Goal: Browse casually: Explore the website without a specific task or goal

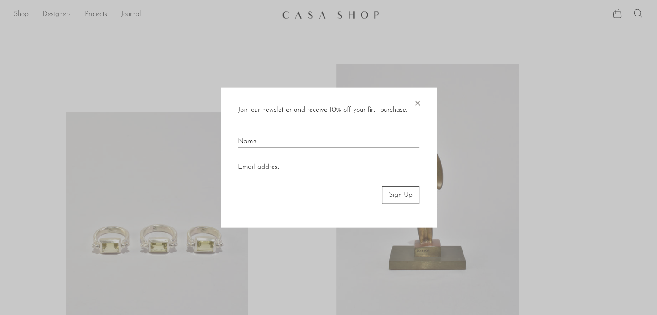
click at [419, 101] on span "×" at bounding box center [417, 102] width 9 height 28
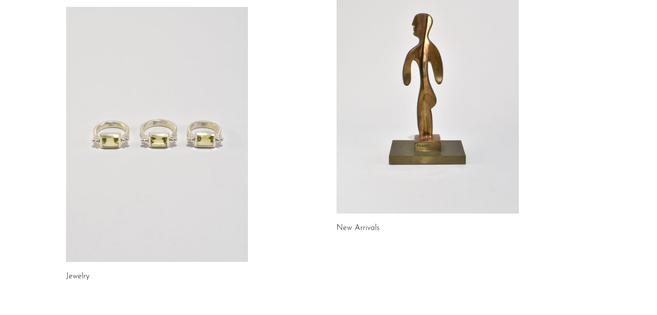
scroll to position [104, 0]
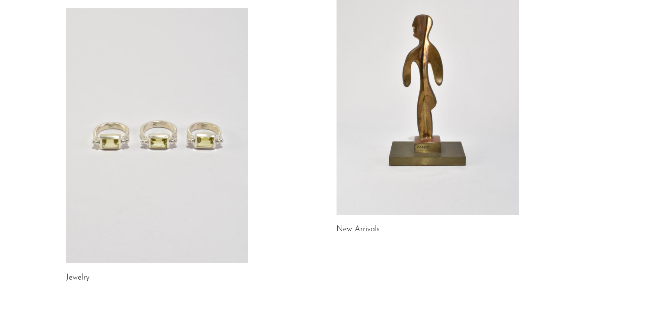
click at [186, 111] on link at bounding box center [157, 135] width 182 height 255
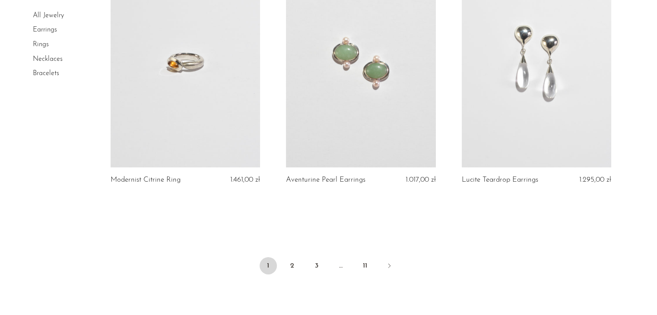
scroll to position [2954, 0]
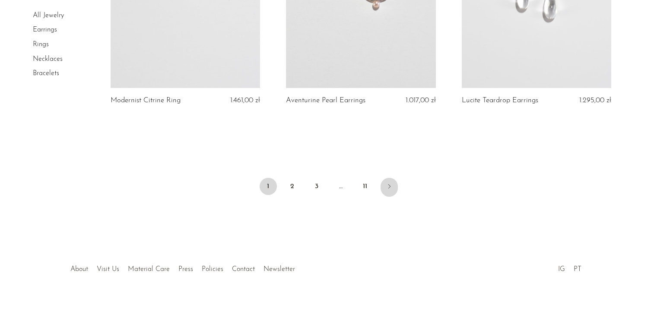
click at [388, 184] on icon "Next" at bounding box center [388, 186] width 7 height 7
